Goal: Use online tool/utility

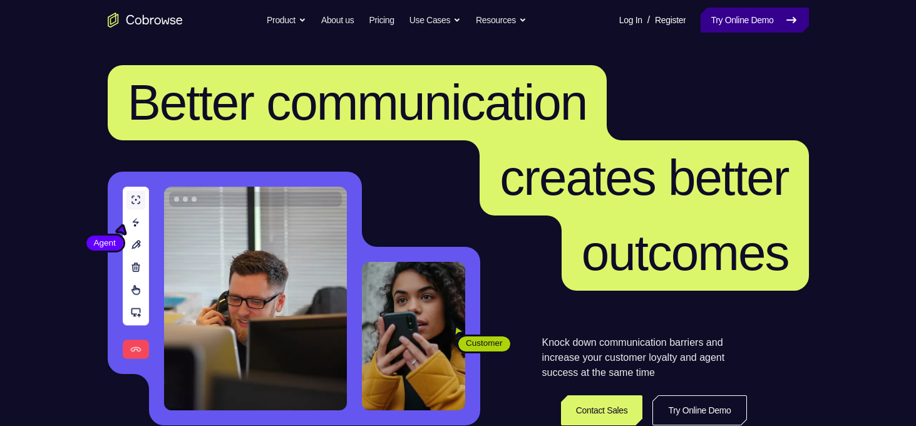
click at [718, 23] on link "Try Online Demo" at bounding box center [755, 20] width 108 height 25
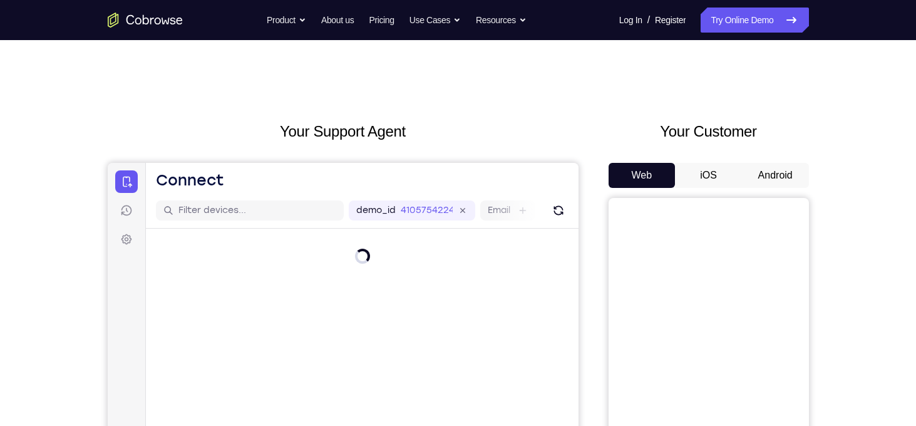
click at [782, 178] on button "Android" at bounding box center [775, 175] width 67 height 25
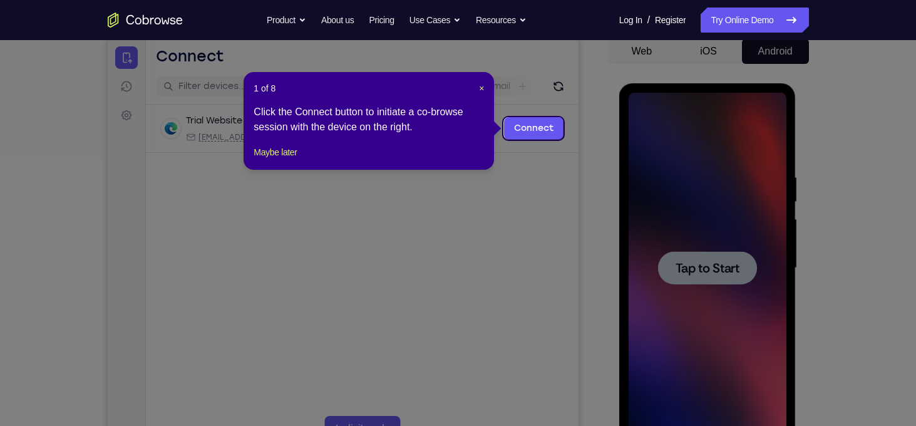
scroll to position [123, 0]
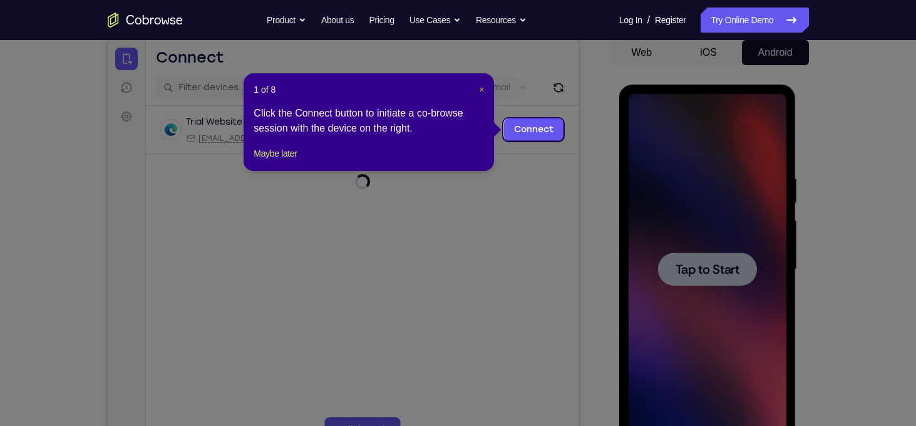
click at [480, 90] on span "×" at bounding box center [481, 90] width 5 height 10
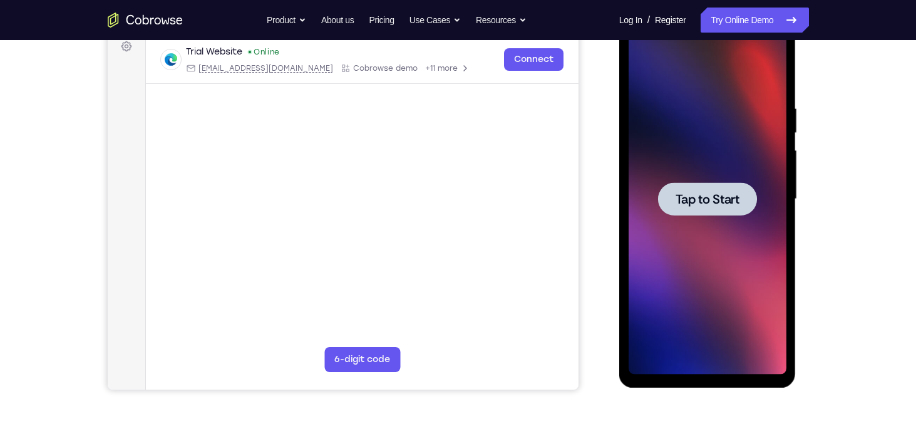
scroll to position [192, 0]
click at [697, 208] on div at bounding box center [707, 199] width 99 height 33
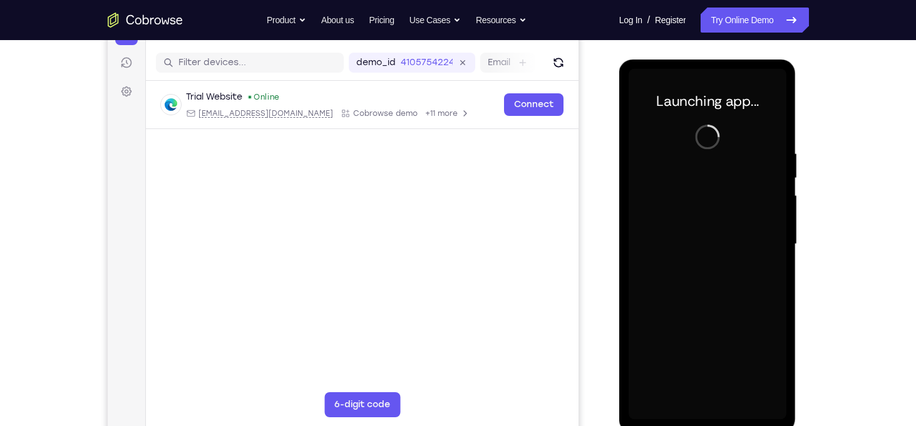
scroll to position [145, 0]
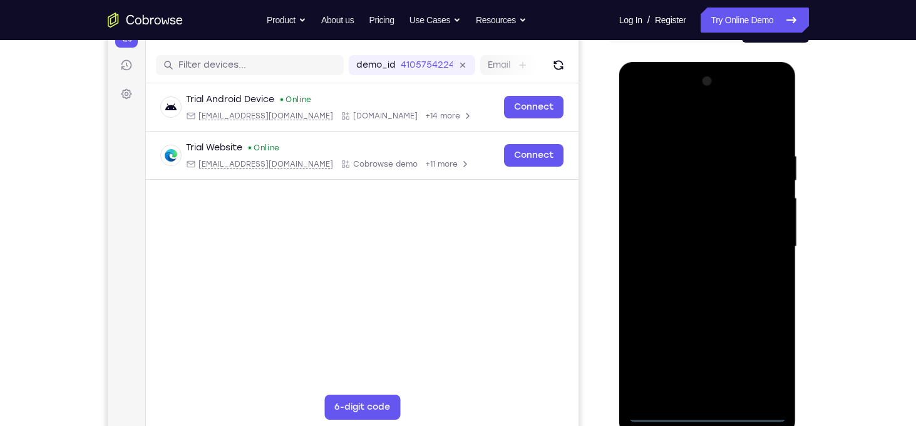
click at [707, 413] on div at bounding box center [708, 246] width 158 height 351
click at [760, 357] on div at bounding box center [708, 246] width 158 height 351
click at [777, 102] on div at bounding box center [708, 246] width 158 height 351
click at [741, 118] on div at bounding box center [708, 246] width 158 height 351
click at [693, 105] on div at bounding box center [708, 246] width 158 height 351
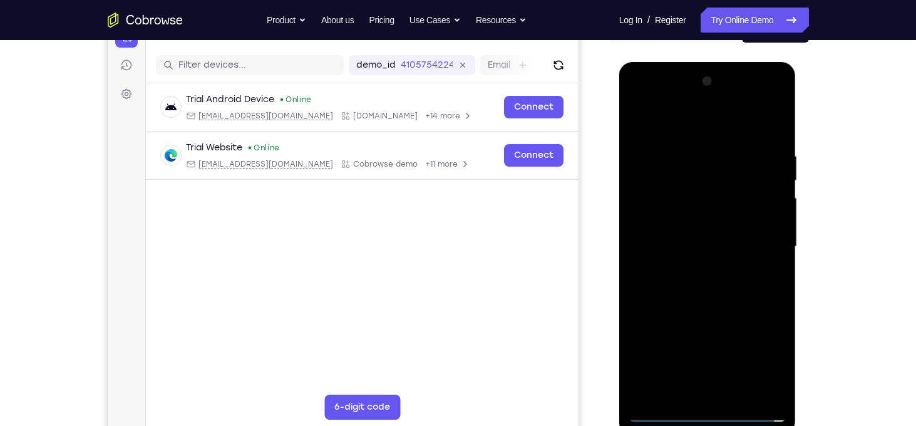
click at [678, 147] on div at bounding box center [708, 246] width 158 height 351
click at [661, 240] on div at bounding box center [708, 246] width 158 height 351
click at [669, 237] on div at bounding box center [708, 246] width 158 height 351
click at [673, 224] on div at bounding box center [708, 246] width 158 height 351
click at [711, 250] on div at bounding box center [708, 246] width 158 height 351
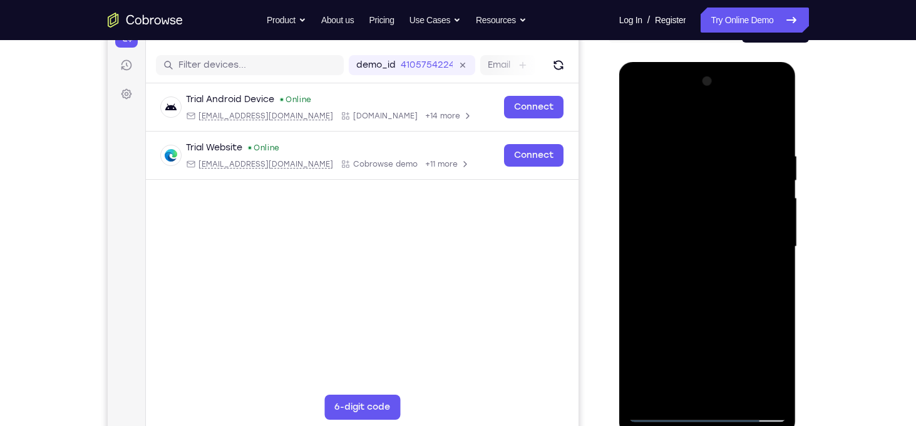
click at [724, 289] on div at bounding box center [708, 246] width 158 height 351
click at [715, 286] on div at bounding box center [708, 246] width 158 height 351
click at [713, 302] on div at bounding box center [708, 246] width 158 height 351
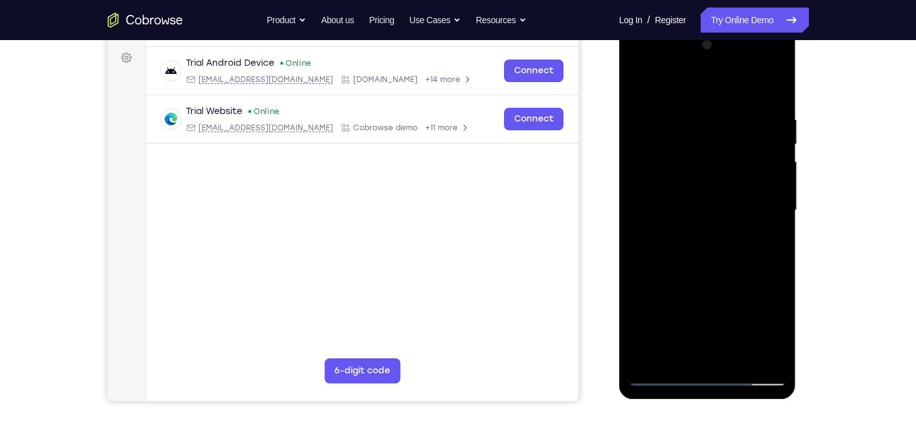
scroll to position [180, 0]
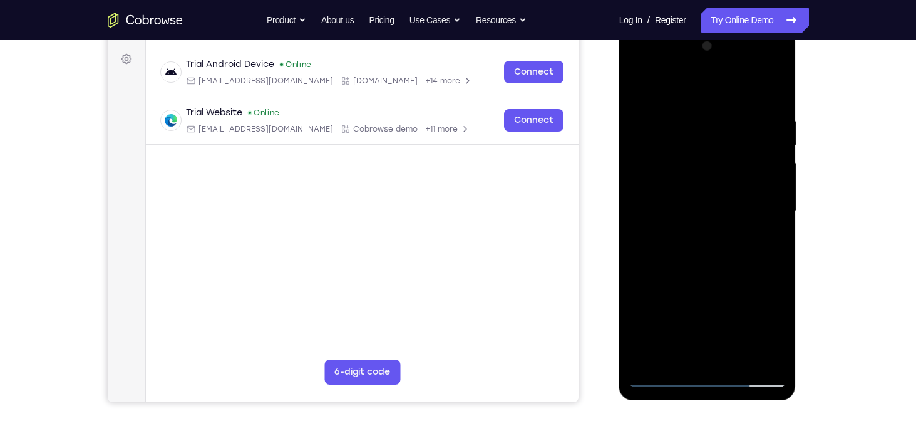
click at [741, 358] on div at bounding box center [708, 211] width 158 height 351
click at [706, 279] on div at bounding box center [708, 211] width 158 height 351
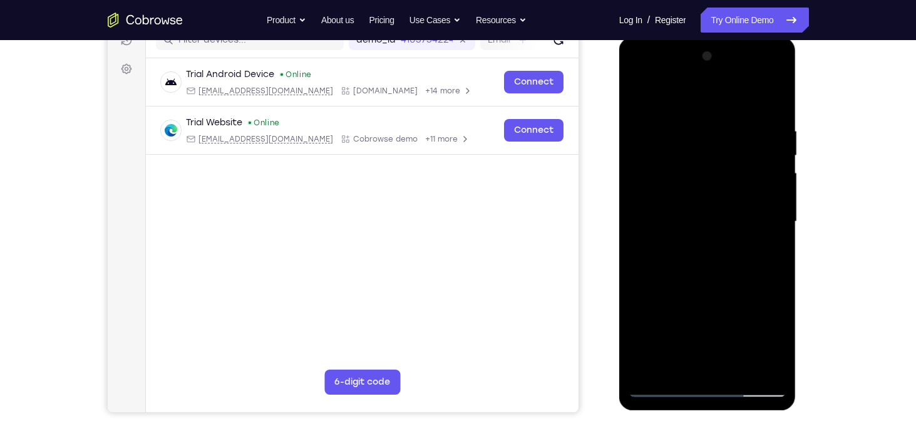
scroll to position [170, 0]
drag, startPoint x: 745, startPoint y: 277, endPoint x: 743, endPoint y: 255, distance: 22.6
click at [743, 255] on div at bounding box center [708, 221] width 158 height 351
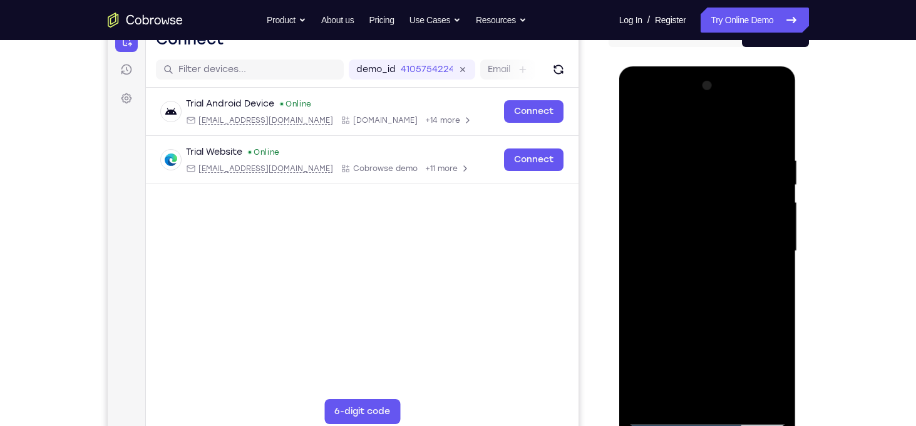
scroll to position [140, 0]
drag, startPoint x: 750, startPoint y: 272, endPoint x: 747, endPoint y: 253, distance: 19.0
click at [747, 253] on div at bounding box center [708, 251] width 158 height 351
drag, startPoint x: 747, startPoint y: 253, endPoint x: 764, endPoint y: 323, distance: 72.1
click at [764, 323] on div at bounding box center [708, 251] width 158 height 351
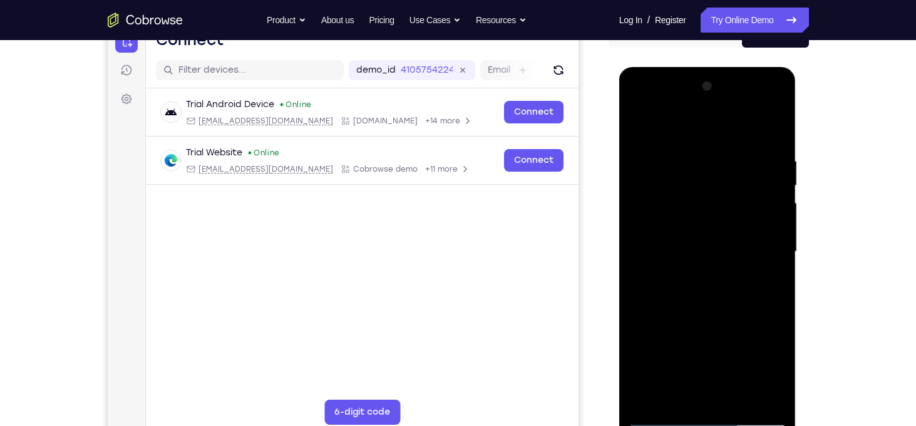
drag, startPoint x: 761, startPoint y: 301, endPoint x: 770, endPoint y: 358, distance: 57.6
click at [770, 358] on div at bounding box center [708, 251] width 158 height 351
click at [699, 222] on div at bounding box center [708, 251] width 158 height 351
click at [638, 128] on div at bounding box center [708, 251] width 158 height 351
click at [697, 244] on div at bounding box center [708, 251] width 158 height 351
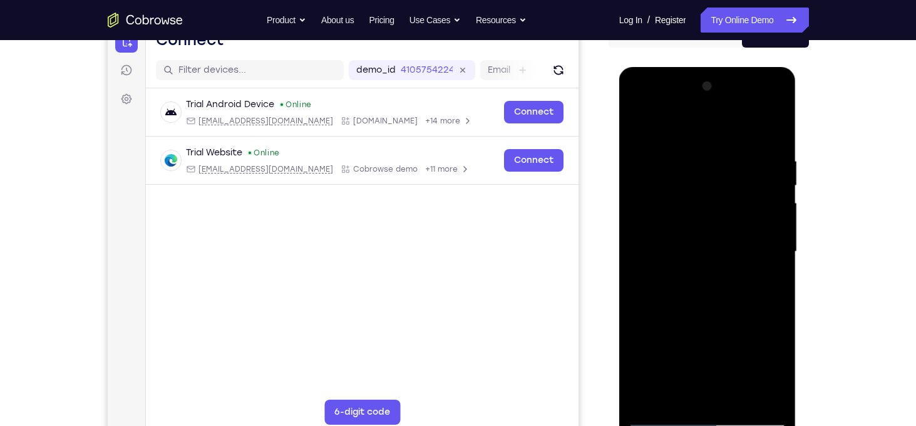
click at [636, 126] on div at bounding box center [708, 251] width 158 height 351
click at [643, 125] on div at bounding box center [708, 251] width 158 height 351
click at [776, 124] on div at bounding box center [708, 251] width 158 height 351
click at [664, 152] on div at bounding box center [708, 251] width 158 height 351
click at [640, 125] on div at bounding box center [708, 251] width 158 height 351
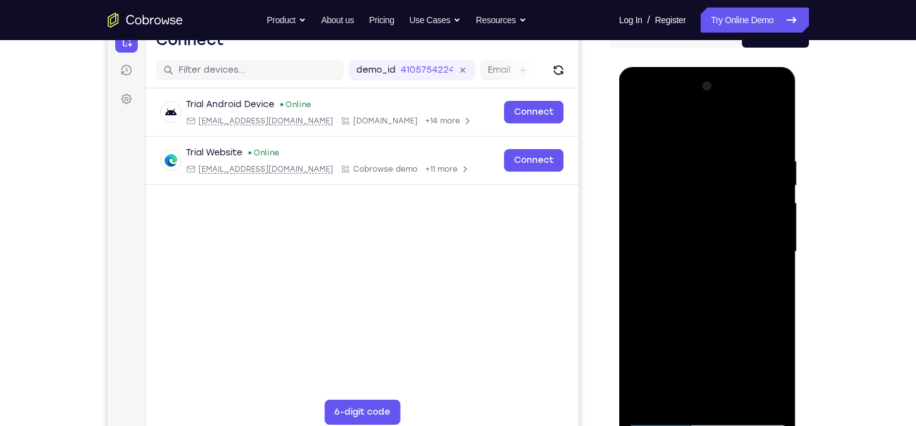
click at [640, 125] on div at bounding box center [708, 251] width 158 height 351
drag, startPoint x: 706, startPoint y: 194, endPoint x: 704, endPoint y: 150, distance: 43.3
click at [704, 150] on div at bounding box center [708, 251] width 158 height 351
drag, startPoint x: 713, startPoint y: 192, endPoint x: 710, endPoint y: 144, distance: 47.7
click at [710, 144] on div at bounding box center [708, 251] width 158 height 351
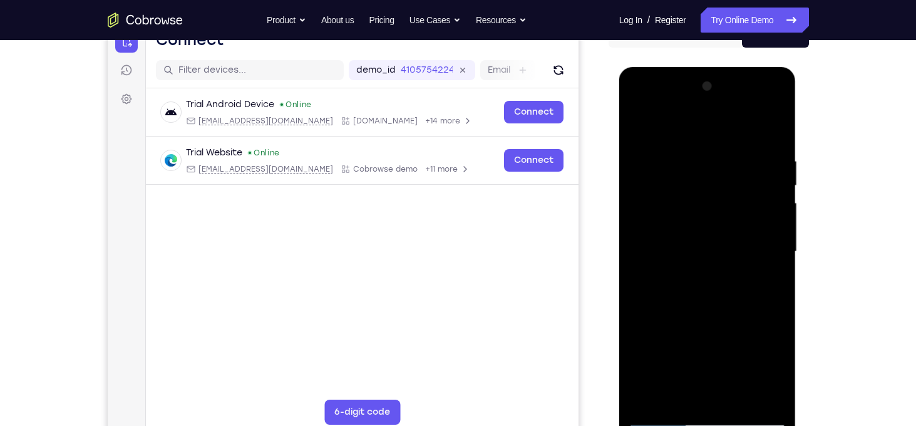
click at [779, 383] on div at bounding box center [708, 251] width 158 height 351
drag, startPoint x: 724, startPoint y: 225, endPoint x: 720, endPoint y: 145, distance: 80.2
click at [720, 145] on div at bounding box center [708, 251] width 158 height 351
drag, startPoint x: 722, startPoint y: 182, endPoint x: 725, endPoint y: 127, distance: 55.2
click at [725, 127] on div at bounding box center [708, 251] width 158 height 351
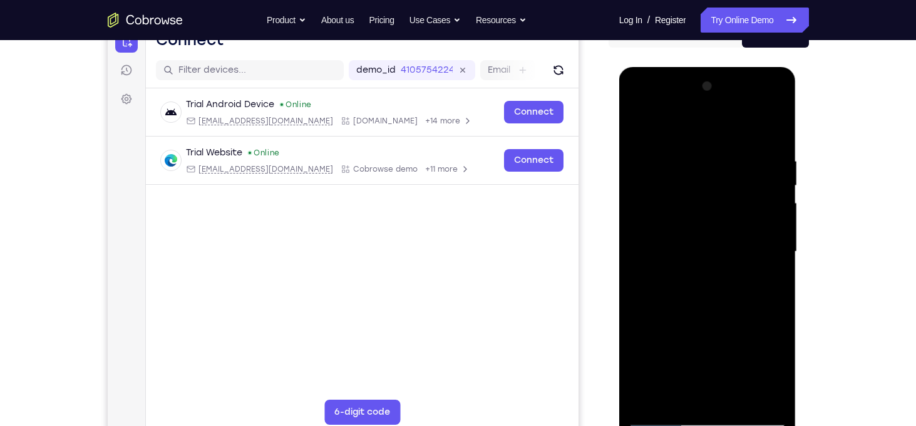
drag, startPoint x: 735, startPoint y: 190, endPoint x: 735, endPoint y: 154, distance: 36.3
click at [735, 154] on div at bounding box center [708, 251] width 158 height 351
drag, startPoint x: 744, startPoint y: 219, endPoint x: 745, endPoint y: 168, distance: 50.1
click at [745, 168] on div at bounding box center [708, 251] width 158 height 351
drag, startPoint x: 750, startPoint y: 224, endPoint x: 748, endPoint y: 178, distance: 45.1
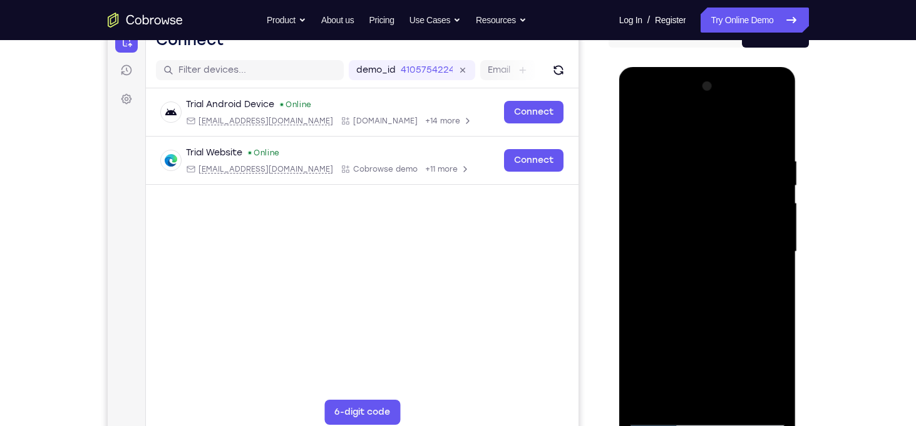
click at [748, 178] on div at bounding box center [708, 251] width 158 height 351
drag, startPoint x: 745, startPoint y: 214, endPoint x: 740, endPoint y: 157, distance: 56.6
click at [740, 157] on div at bounding box center [708, 251] width 158 height 351
drag, startPoint x: 740, startPoint y: 196, endPoint x: 742, endPoint y: 145, distance: 51.4
click at [742, 145] on div at bounding box center [708, 251] width 158 height 351
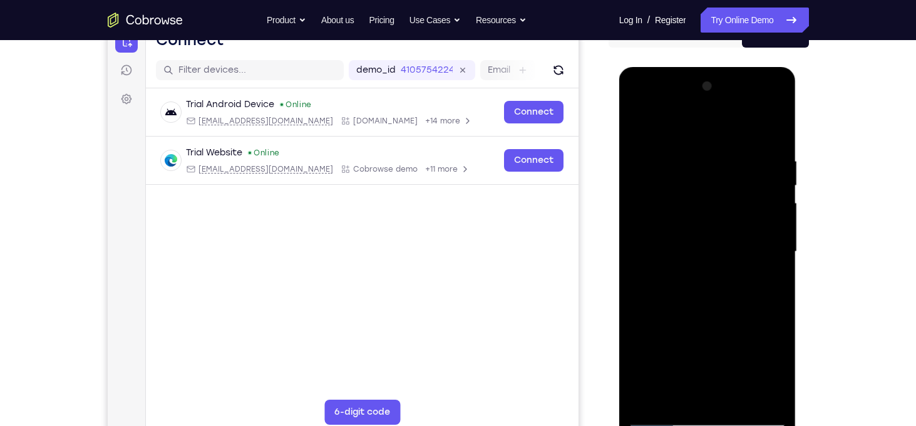
drag, startPoint x: 744, startPoint y: 197, endPoint x: 741, endPoint y: 147, distance: 50.8
click at [741, 147] on div at bounding box center [708, 251] width 158 height 351
drag, startPoint x: 741, startPoint y: 189, endPoint x: 743, endPoint y: 152, distance: 37.6
click at [743, 152] on div at bounding box center [708, 251] width 158 height 351
drag, startPoint x: 743, startPoint y: 192, endPoint x: 744, endPoint y: 142, distance: 49.5
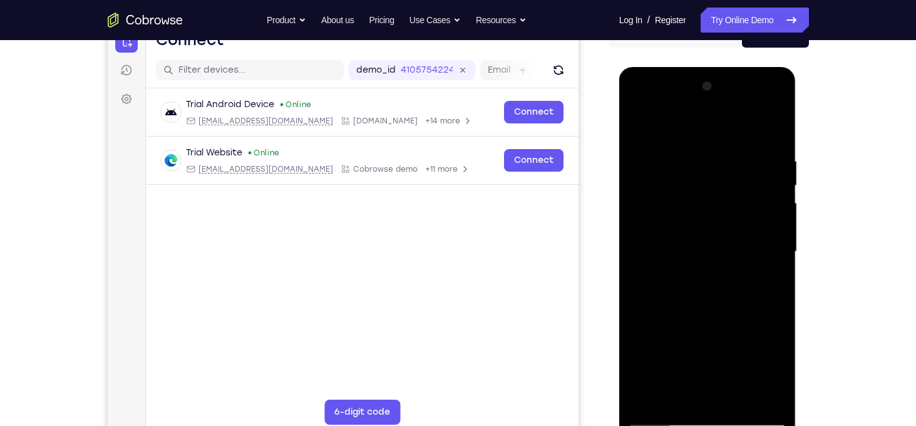
click at [744, 142] on div at bounding box center [708, 251] width 158 height 351
drag, startPoint x: 748, startPoint y: 183, endPoint x: 750, endPoint y: 135, distance: 47.7
click at [750, 135] on div at bounding box center [708, 251] width 158 height 351
drag, startPoint x: 756, startPoint y: 205, endPoint x: 756, endPoint y: 159, distance: 46.3
click at [756, 159] on div at bounding box center [708, 251] width 158 height 351
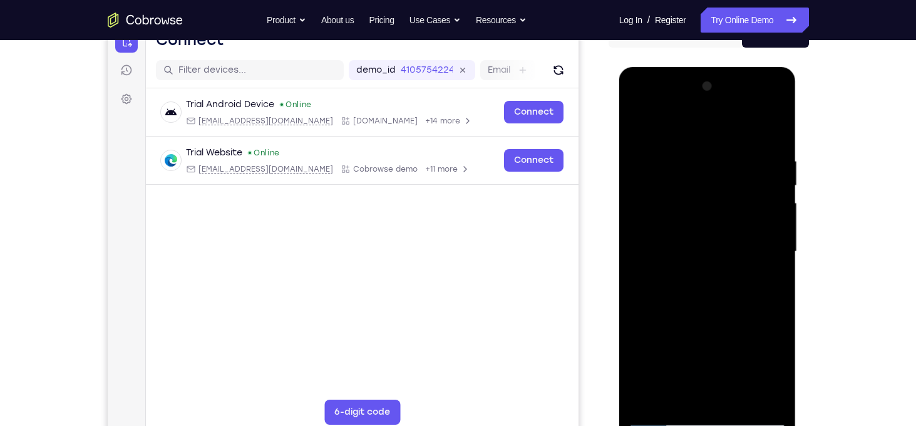
drag, startPoint x: 757, startPoint y: 204, endPoint x: 758, endPoint y: 163, distance: 41.3
click at [758, 163] on div at bounding box center [708, 251] width 158 height 351
drag, startPoint x: 757, startPoint y: 215, endPoint x: 756, endPoint y: 163, distance: 52.0
click at [756, 163] on div at bounding box center [708, 251] width 158 height 351
drag, startPoint x: 748, startPoint y: 216, endPoint x: 753, endPoint y: 153, distance: 63.5
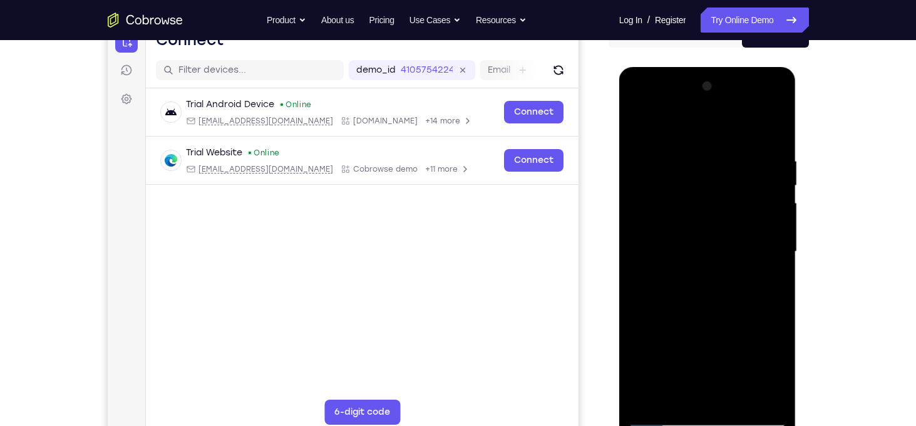
click at [753, 153] on div at bounding box center [708, 251] width 158 height 351
drag, startPoint x: 748, startPoint y: 213, endPoint x: 750, endPoint y: 183, distance: 29.5
click at [750, 183] on div at bounding box center [708, 251] width 158 height 351
drag, startPoint x: 745, startPoint y: 202, endPoint x: 747, endPoint y: 173, distance: 28.2
click at [747, 173] on div at bounding box center [708, 251] width 158 height 351
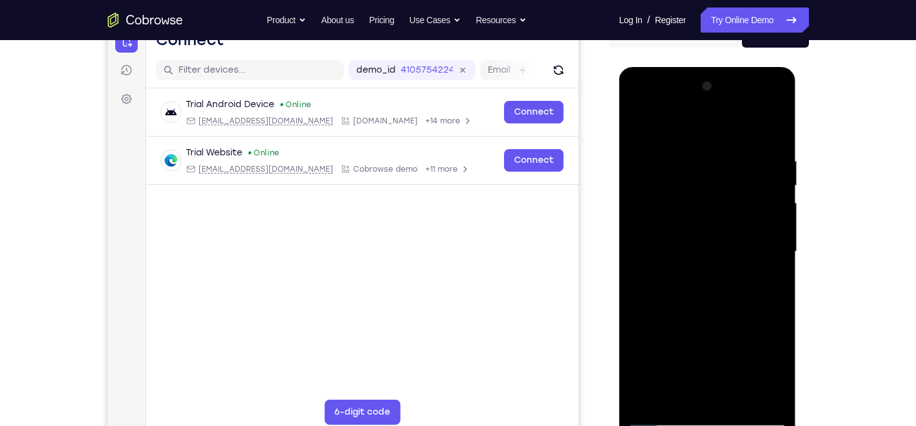
drag, startPoint x: 747, startPoint y: 218, endPoint x: 750, endPoint y: 171, distance: 47.1
click at [750, 171] on div at bounding box center [708, 251] width 158 height 351
drag, startPoint x: 750, startPoint y: 202, endPoint x: 753, endPoint y: 153, distance: 48.9
click at [753, 153] on div at bounding box center [708, 251] width 158 height 351
drag, startPoint x: 743, startPoint y: 175, endPoint x: 756, endPoint y: 334, distance: 159.0
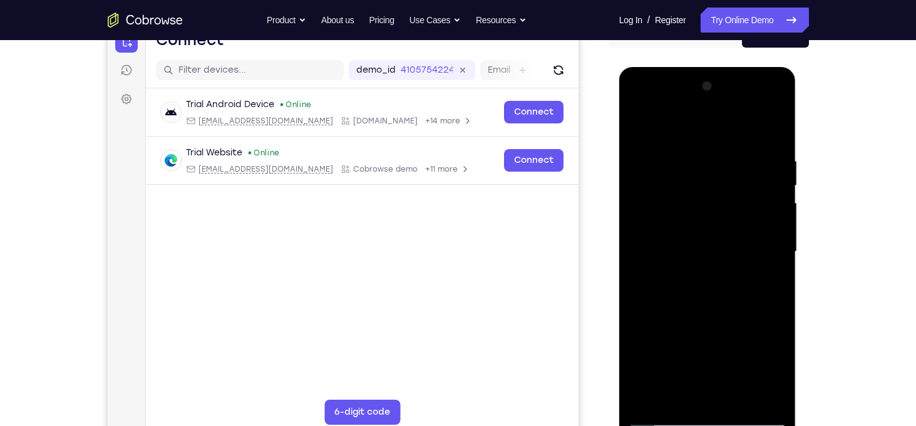
click at [756, 334] on div at bounding box center [708, 251] width 158 height 351
drag, startPoint x: 735, startPoint y: 256, endPoint x: 746, endPoint y: 411, distance: 155.7
click at [746, 411] on div at bounding box center [708, 251] width 158 height 351
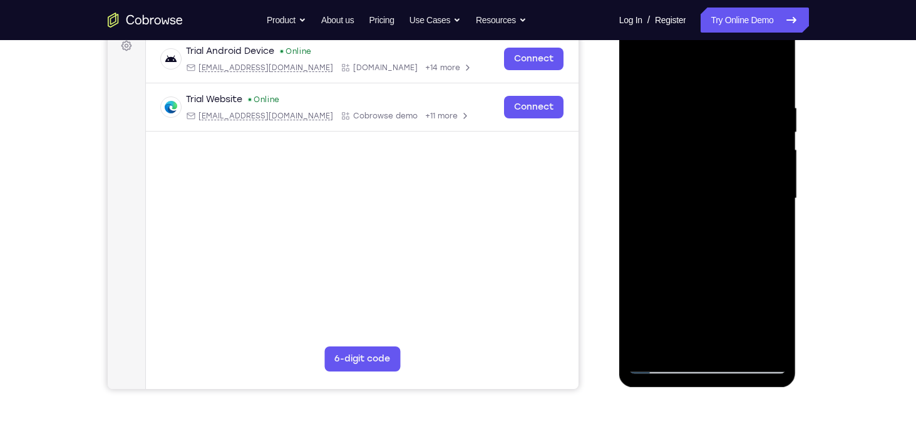
scroll to position [193, 0]
click at [738, 344] on div at bounding box center [708, 199] width 158 height 351
click at [687, 217] on div at bounding box center [708, 199] width 158 height 351
click at [673, 340] on div at bounding box center [708, 199] width 158 height 351
click at [773, 320] on div at bounding box center [708, 199] width 158 height 351
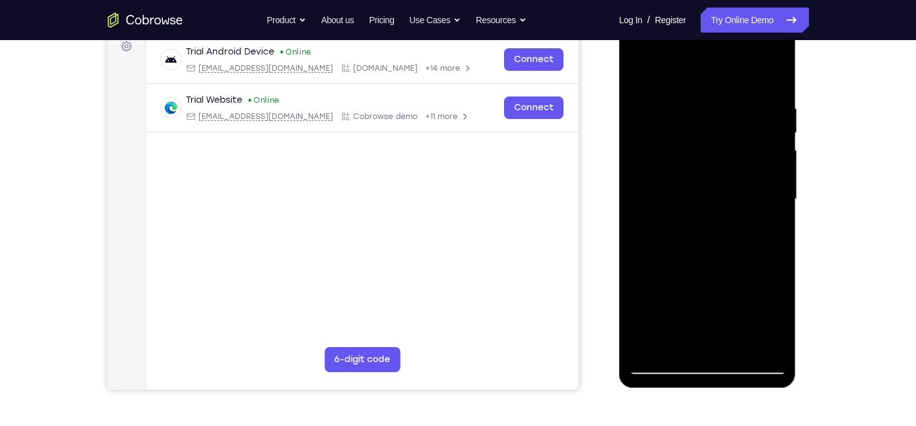
click at [773, 320] on div at bounding box center [708, 199] width 158 height 351
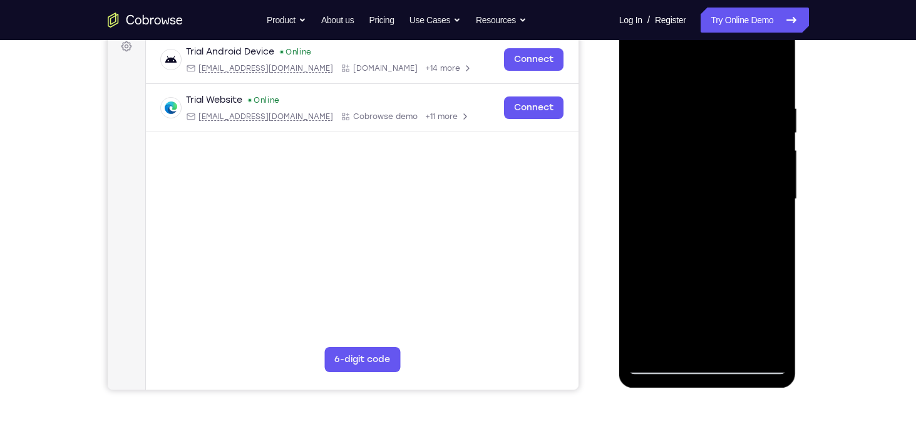
click at [773, 320] on div at bounding box center [708, 199] width 158 height 351
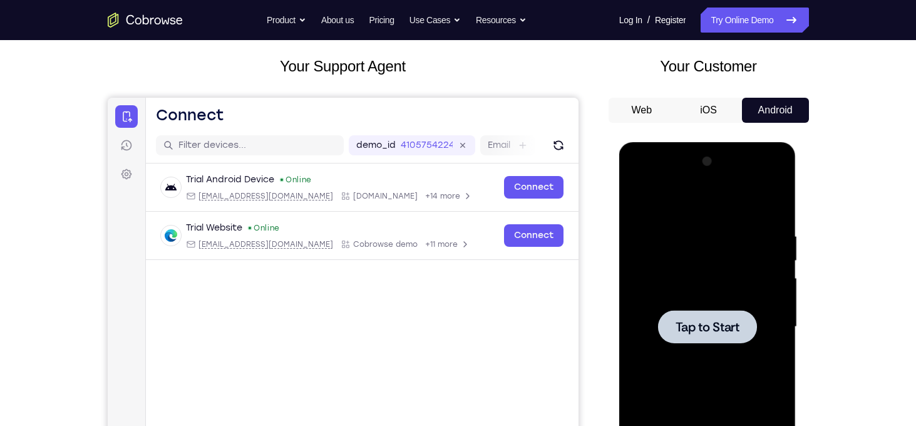
scroll to position [65, 0]
